Goal: Check status: Check status

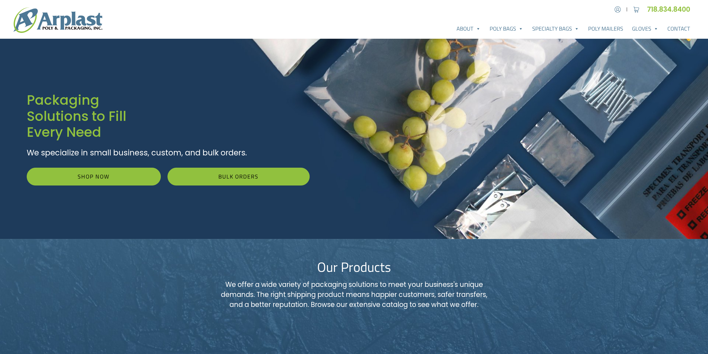
type input "[EMAIL_ADDRESS][DOMAIN_NAME]"
click at [51, 19] on img at bounding box center [57, 20] width 89 height 25
type input "[EMAIL_ADDRESS][DOMAIN_NAME]"
click at [616, 10] on img at bounding box center [618, 9] width 8 height 8
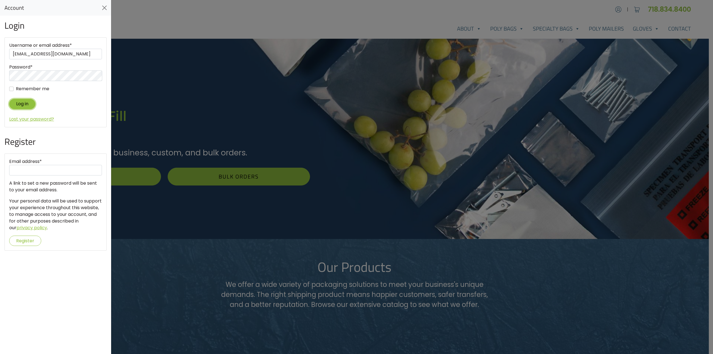
click at [21, 103] on button "Log in" at bounding box center [22, 104] width 26 height 10
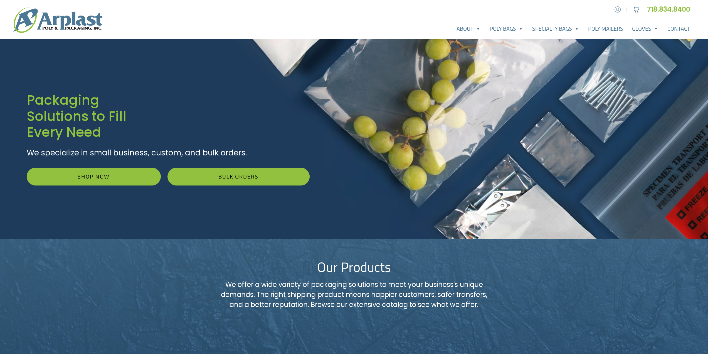
click at [615, 8] on img at bounding box center [618, 9] width 8 height 8
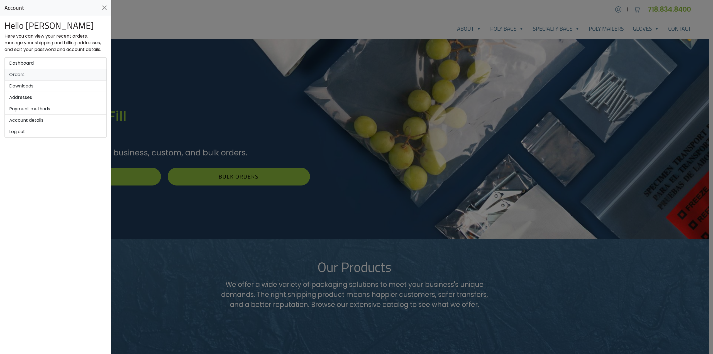
click at [31, 73] on link "Orders" at bounding box center [55, 74] width 102 height 11
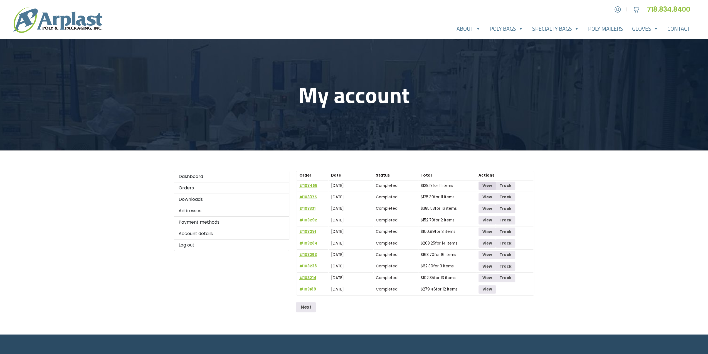
click at [492, 185] on link "View" at bounding box center [487, 185] width 17 height 8
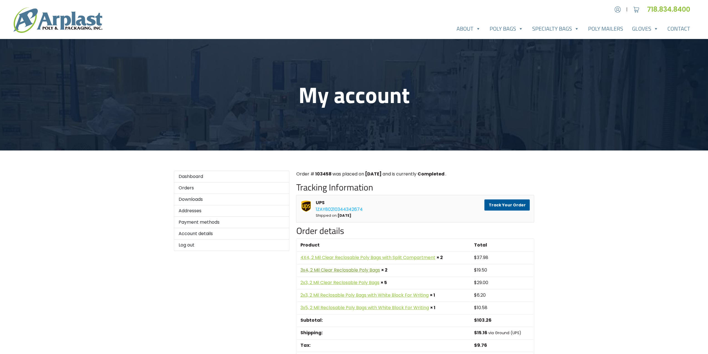
click at [346, 269] on link "3x4, 2 Mil Clear Reclosable Poly Bags" at bounding box center [340, 270] width 80 height 6
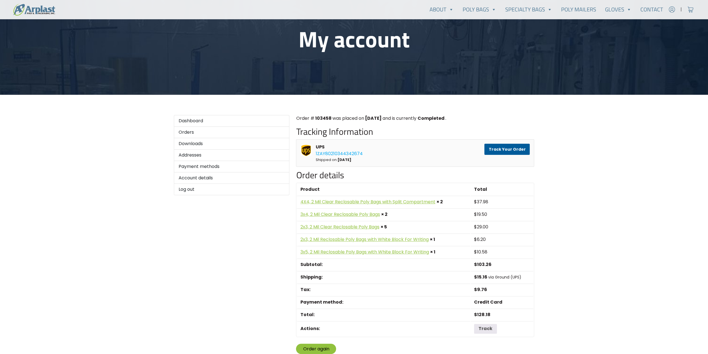
scroll to position [83, 0]
